Goal: Information Seeking & Learning: Learn about a topic

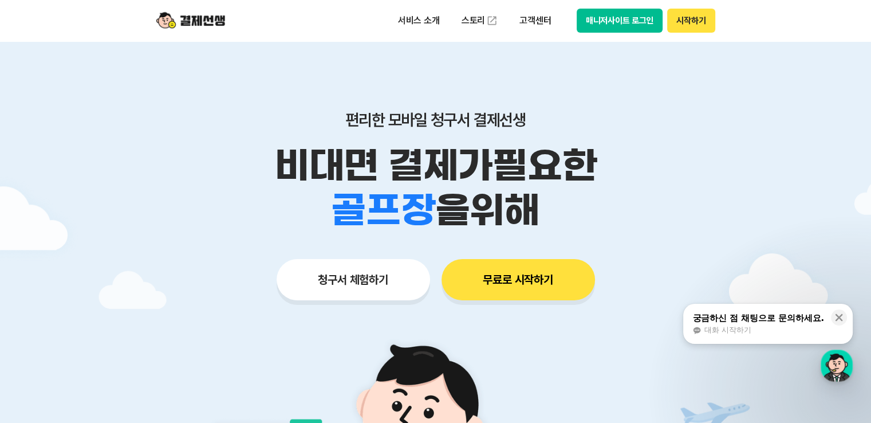
click at [632, 10] on button "매니저사이트 로그인" at bounding box center [620, 21] width 86 height 24
click at [774, 336] on button "궁금하신 점 채팅으로 문의하세요. 대화 시작하기" at bounding box center [768, 324] width 170 height 40
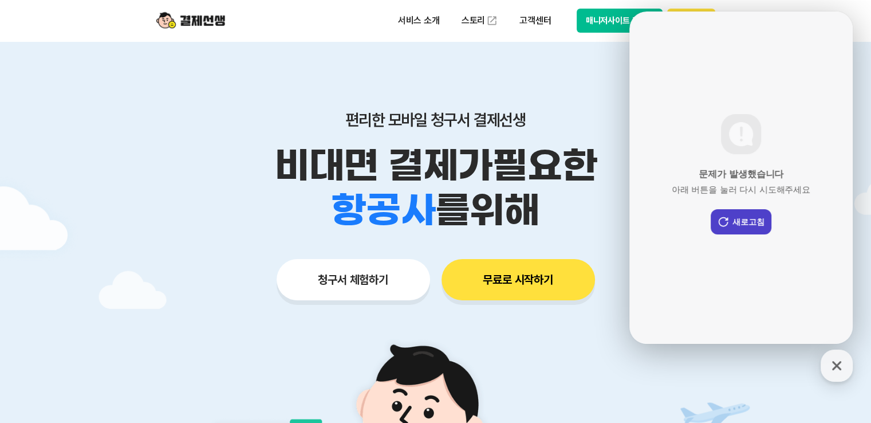
click at [746, 226] on button "새로고침" at bounding box center [741, 221] width 61 height 25
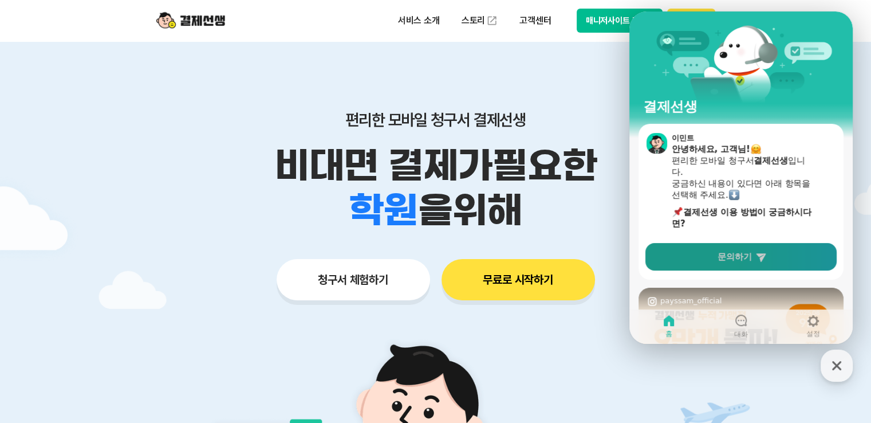
click at [736, 255] on span "문의하기" at bounding box center [735, 256] width 34 height 11
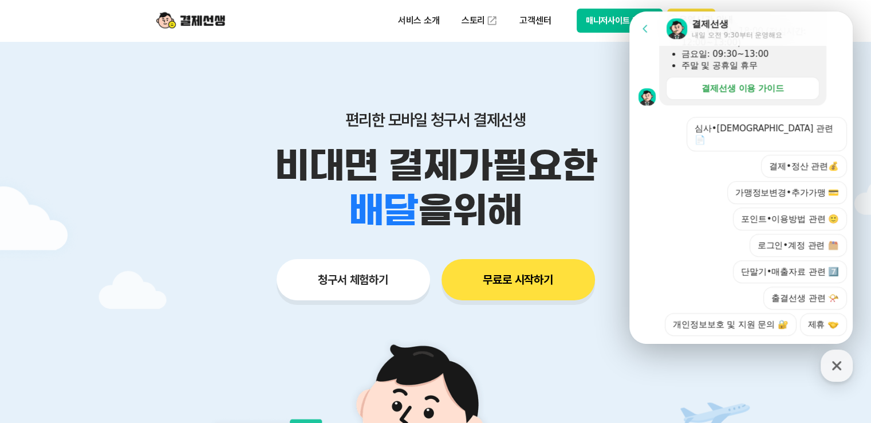
scroll to position [357, 0]
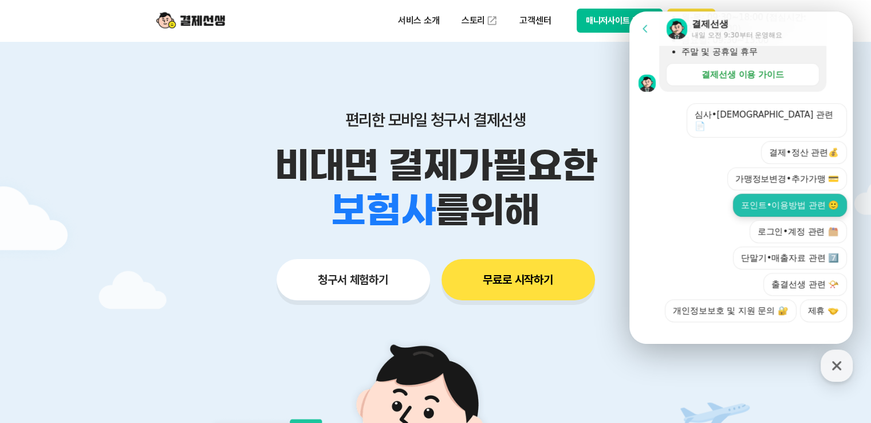
click at [785, 195] on button "포인트•이용방법 관련 🙂" at bounding box center [790, 205] width 114 height 23
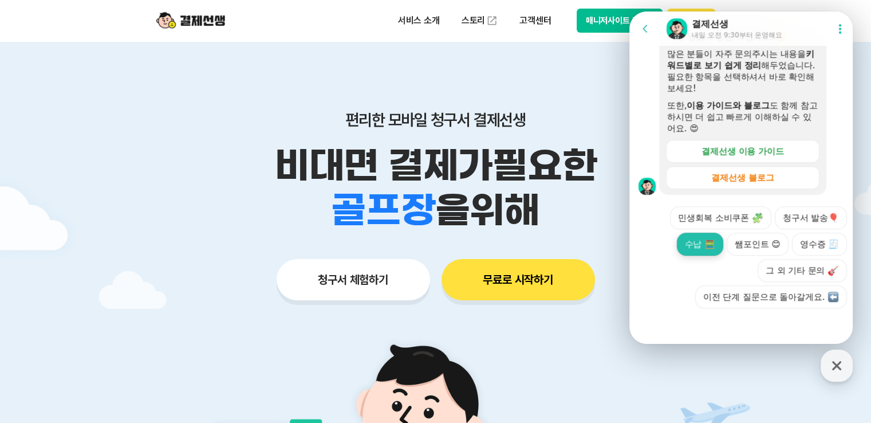
scroll to position [489, 0]
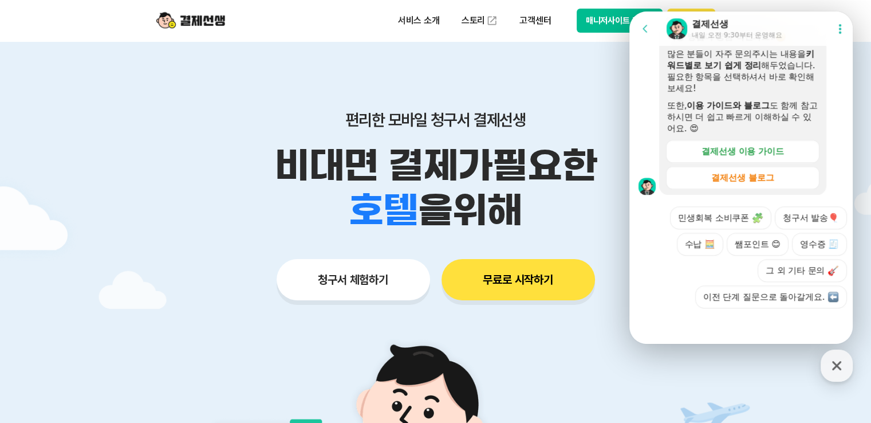
click at [839, 33] on icon at bounding box center [840, 29] width 2 height 10
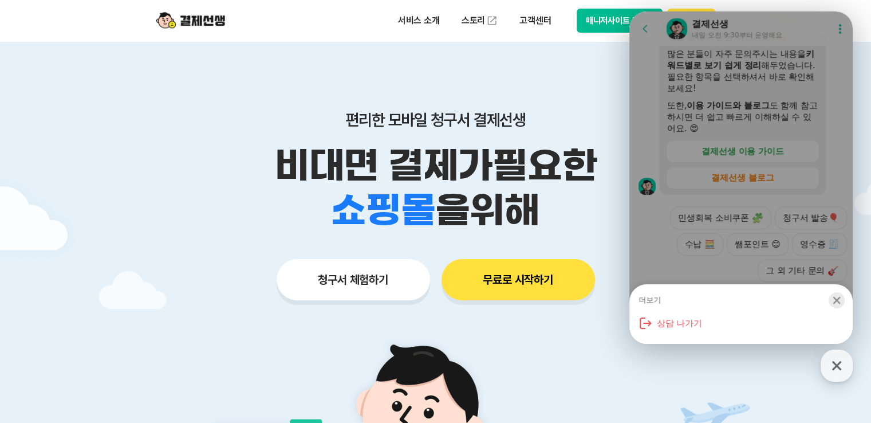
click at [835, 304] on icon "button" at bounding box center [836, 299] width 11 height 11
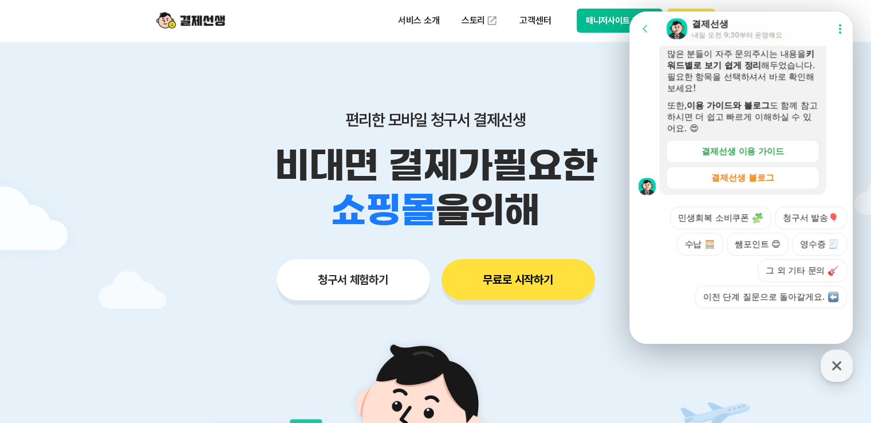
click at [650, 28] on icon at bounding box center [645, 28] width 11 height 11
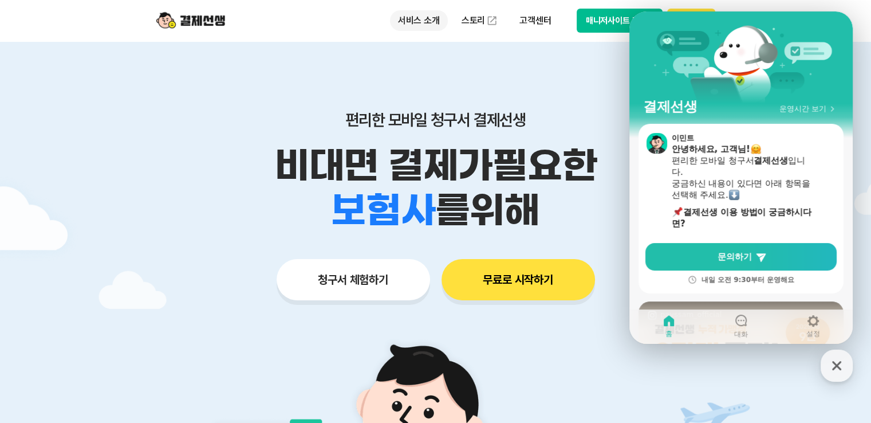
click at [412, 23] on p "서비스 소개" at bounding box center [419, 20] width 58 height 21
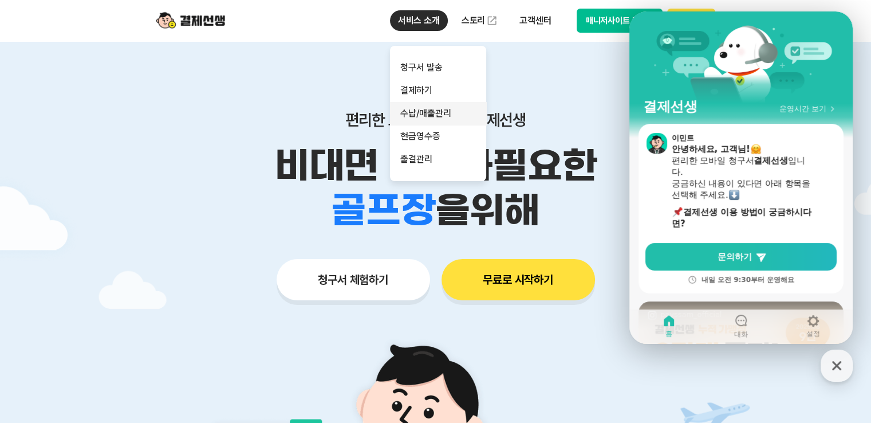
click at [442, 112] on link "수납/매출관리" at bounding box center [438, 113] width 96 height 23
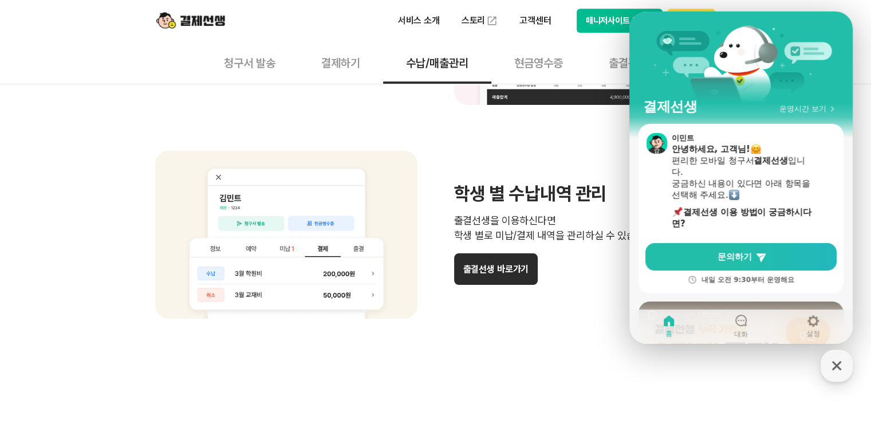
scroll to position [974, 0]
click at [345, 61] on button "결제하기" at bounding box center [340, 62] width 85 height 42
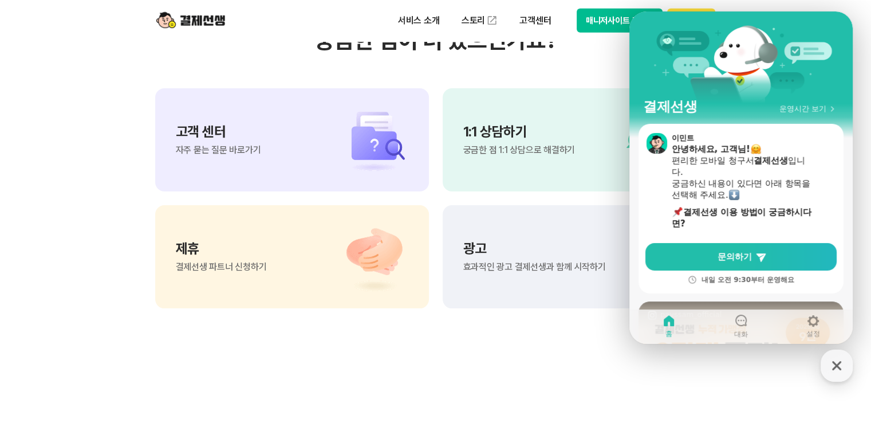
scroll to position [3093, 0]
click at [369, 172] on img at bounding box center [368, 138] width 80 height 69
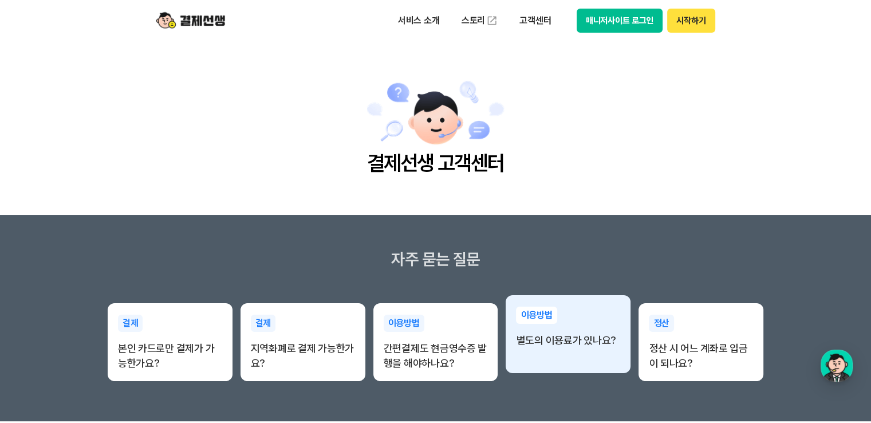
click at [566, 340] on p "별도의 이용료가 있나요?" at bounding box center [568, 340] width 104 height 15
click at [542, 343] on p "별도의 이용료가 있나요?" at bounding box center [568, 340] width 104 height 15
click at [548, 341] on p "별도의 이용료가 있나요?" at bounding box center [568, 340] width 104 height 15
click at [529, 309] on p "이용방법" at bounding box center [536, 314] width 41 height 17
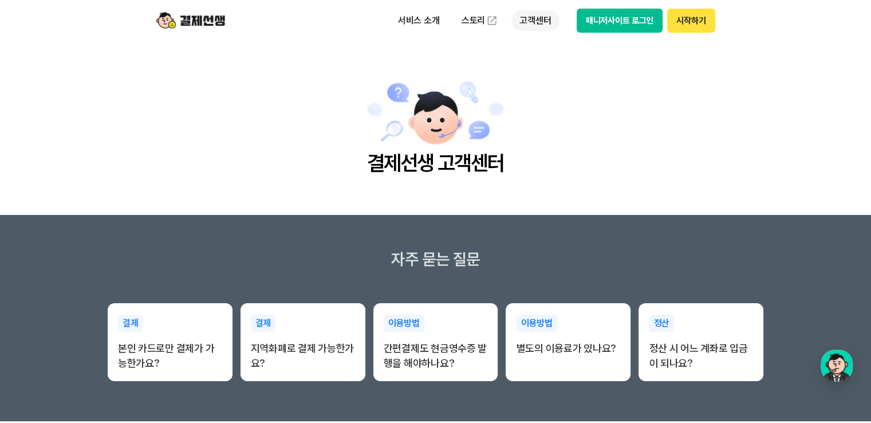
click at [535, 21] on p "고객센터" at bounding box center [535, 20] width 48 height 21
click at [550, 67] on link "자주 묻는 질문" at bounding box center [559, 67] width 96 height 23
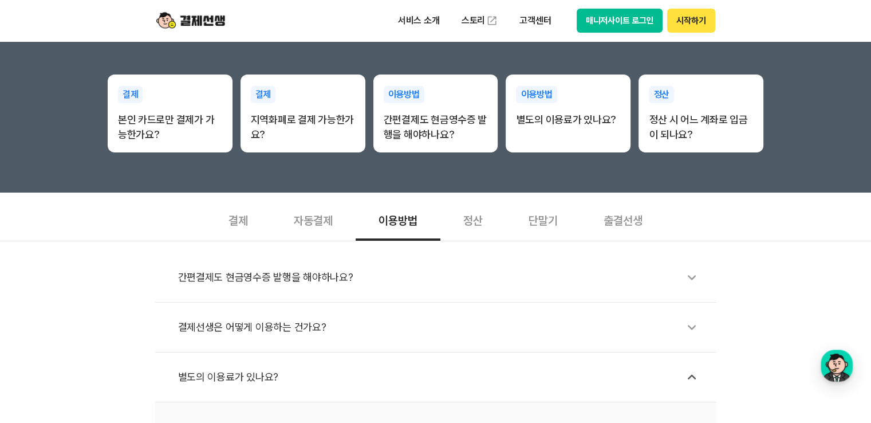
scroll to position [229, 0]
click at [190, 369] on div "별도의 이용료가 있나요?" at bounding box center [441, 376] width 527 height 26
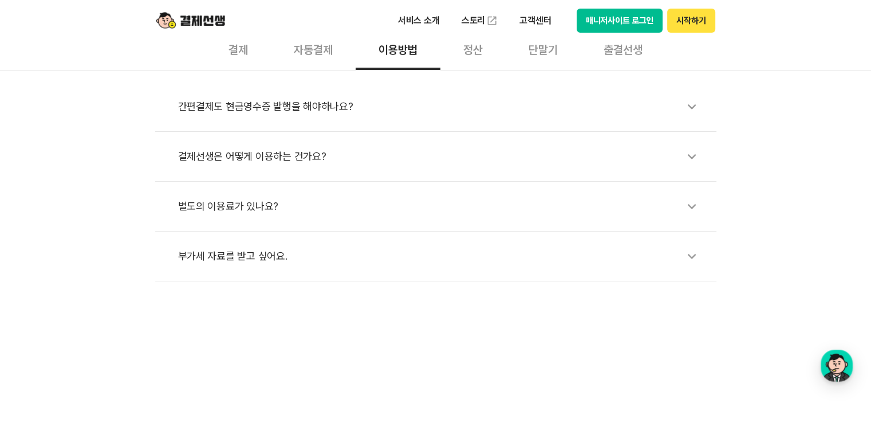
scroll to position [401, 0]
click at [214, 202] on div "별도의 이용료가 있나요?" at bounding box center [441, 204] width 527 height 26
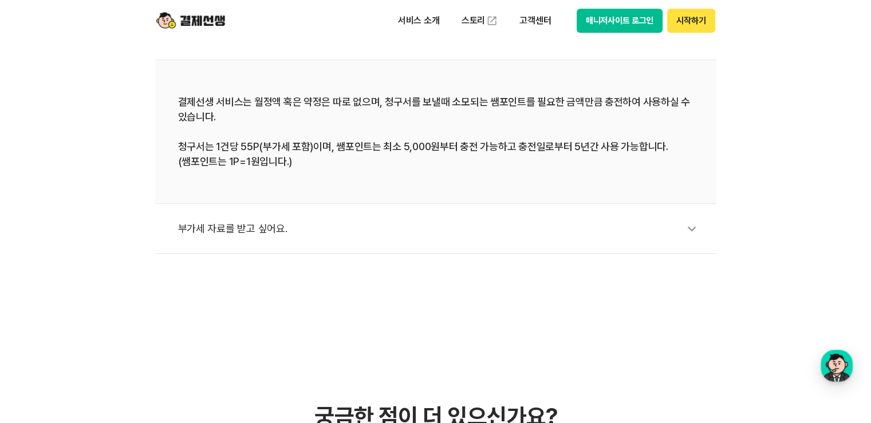
scroll to position [573, 0]
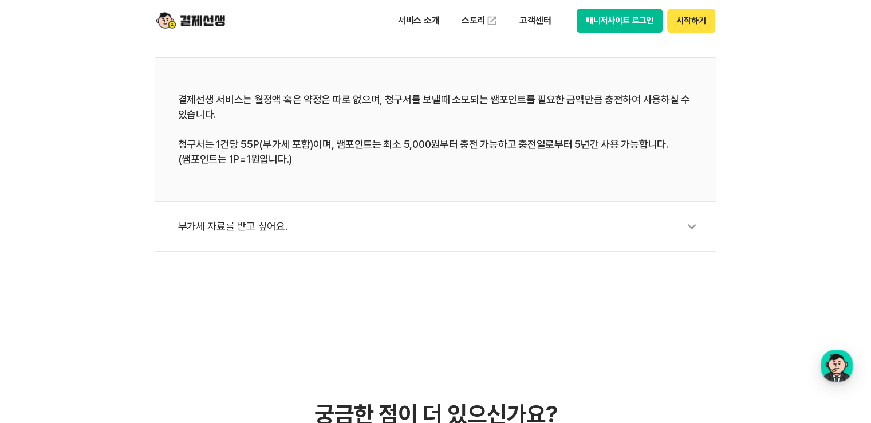
click at [252, 226] on div "부가세 자료를 받고 싶어요." at bounding box center [441, 226] width 527 height 26
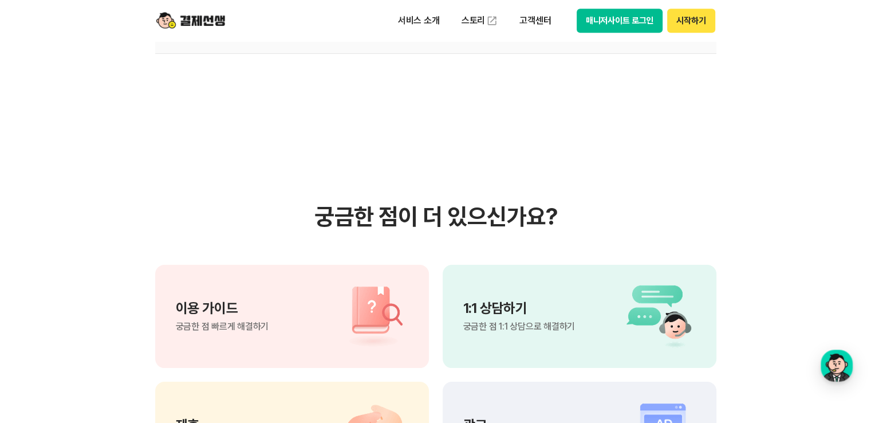
scroll to position [859, 0]
